Goal: Task Accomplishment & Management: Complete application form

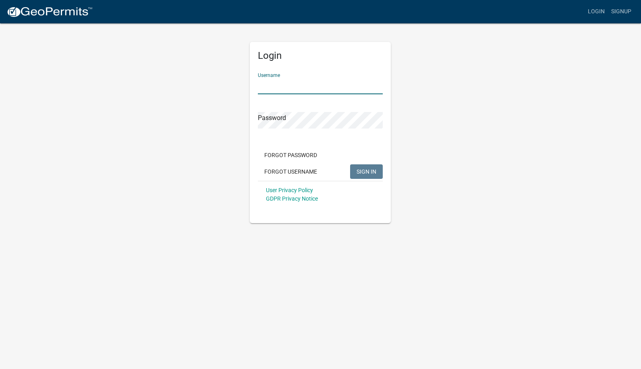
click at [275, 90] on input "Username" at bounding box center [320, 86] width 125 height 17
type input "caries"
click at [350, 164] on button "SIGN IN" at bounding box center [366, 171] width 33 height 14
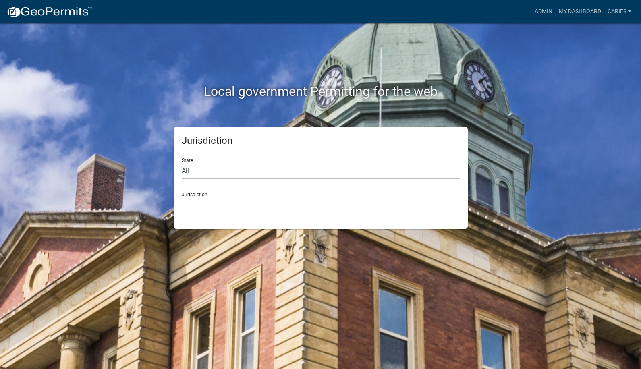
click at [245, 169] on select "All [US_STATE] [US_STATE] [US_STATE] [US_STATE] [US_STATE] [US_STATE] [US_STATE…" at bounding box center [321, 171] width 278 height 17
select select "[US_STATE]"
click at [182, 163] on select "All [US_STATE] [US_STATE] [US_STATE] [US_STATE] [US_STATE] [US_STATE] [US_STATE…" at bounding box center [321, 171] width 278 height 17
click at [234, 209] on select "[GEOGRAPHIC_DATA], [US_STATE] [GEOGRAPHIC_DATA], [US_STATE] [GEOGRAPHIC_DATA], …" at bounding box center [321, 205] width 278 height 17
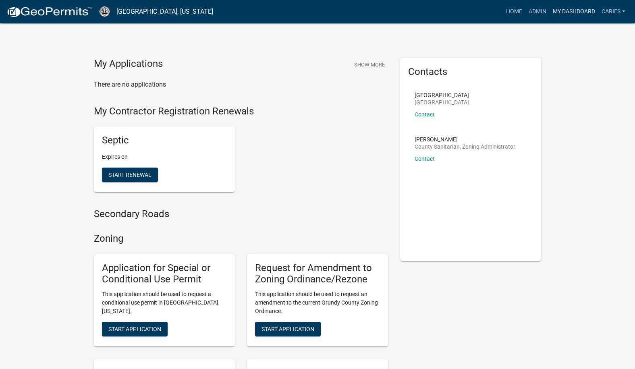
click at [583, 10] on link "My Dashboard" at bounding box center [573, 11] width 49 height 15
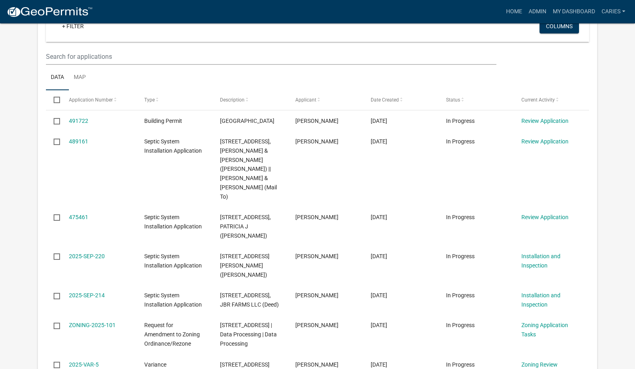
scroll to position [604, 0]
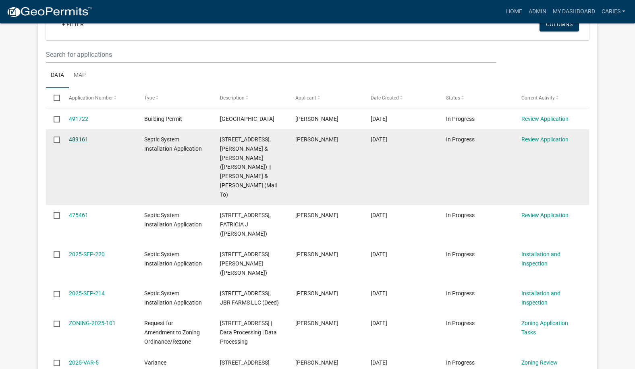
click at [76, 140] on link "489161" at bounding box center [78, 139] width 19 height 6
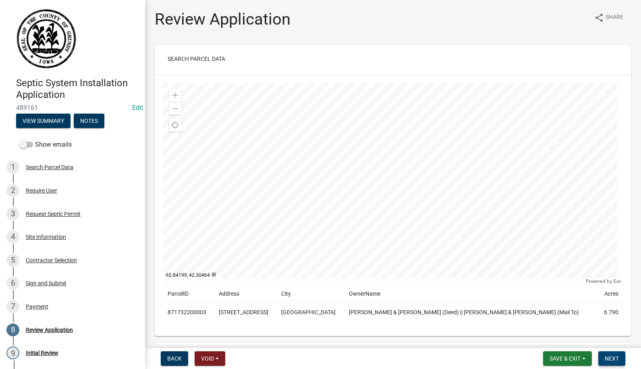
click at [613, 359] on span "Next" at bounding box center [612, 358] width 14 height 6
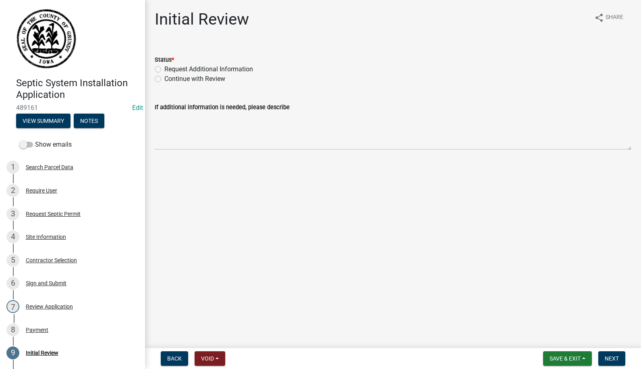
click at [164, 76] on label "Continue with Review" at bounding box center [194, 79] width 61 height 10
click at [164, 76] on input "Continue with Review" at bounding box center [166, 76] width 5 height 5
radio input "true"
click at [605, 356] on span "Next" at bounding box center [612, 358] width 14 height 6
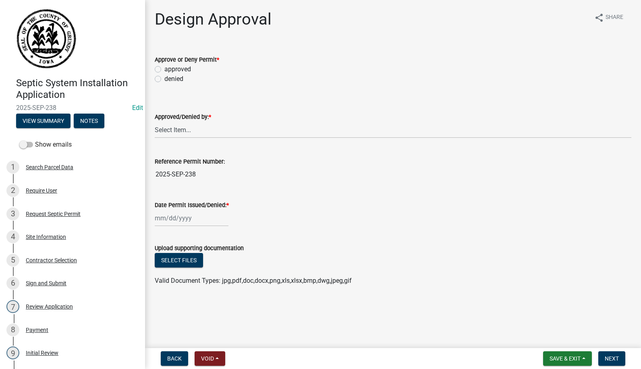
click at [164, 69] on label "approved" at bounding box center [177, 69] width 27 height 10
click at [164, 69] on input "approved" at bounding box center [166, 66] width 5 height 5
radio input "true"
click at [190, 131] on select "Select Item... [PERSON_NAME]" at bounding box center [393, 130] width 476 height 17
click at [155, 122] on select "Select Item... [PERSON_NAME]" at bounding box center [393, 130] width 476 height 17
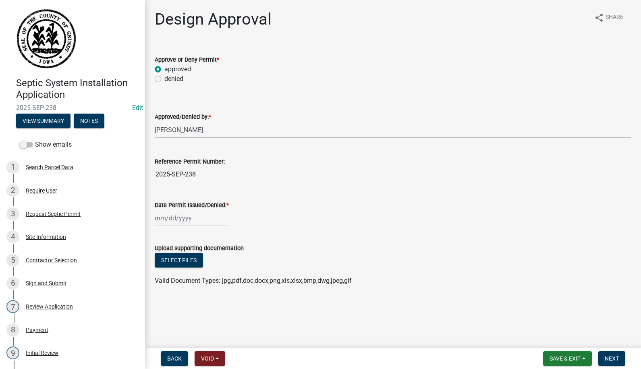
select select "d5ffc9f0-d432-4ef1-b8c0-862033fd64e5"
select select "10"
select select "2025"
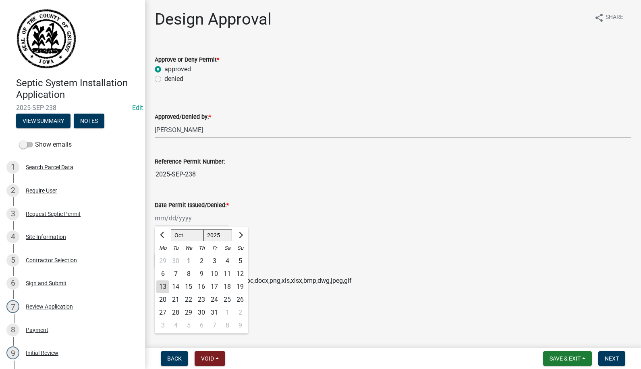
click at [179, 216] on div "[PERSON_NAME] Feb Mar Apr [PERSON_NAME][DATE] Oct Nov [DATE] 1526 1527 1528 152…" at bounding box center [192, 218] width 74 height 17
click at [215, 273] on div "10" at bounding box center [214, 273] width 13 height 13
type input "[DATE]"
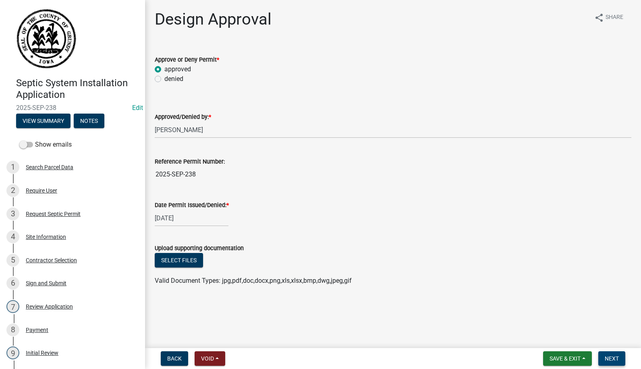
click at [612, 355] on span "Next" at bounding box center [612, 358] width 14 height 6
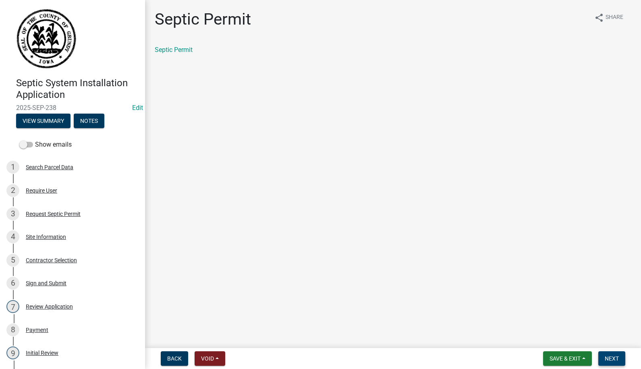
click at [613, 354] on button "Next" at bounding box center [611, 358] width 27 height 14
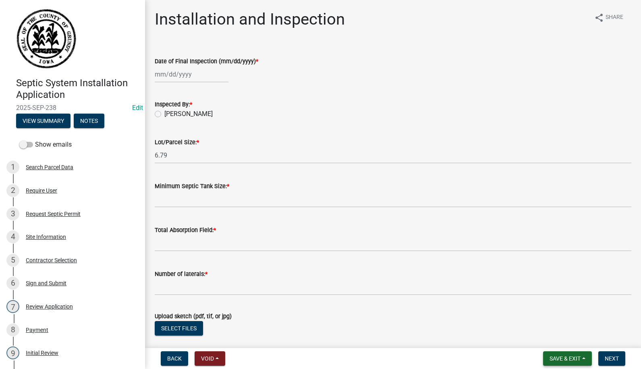
click at [568, 357] on span "Save & Exit" at bounding box center [564, 358] width 31 height 6
click at [547, 338] on button "Save & Exit" at bounding box center [559, 337] width 64 height 19
